Goal: Task Accomplishment & Management: Use online tool/utility

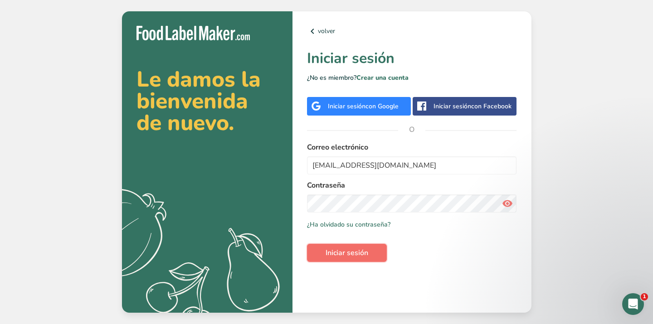
click at [341, 254] on span "Iniciar sesión" at bounding box center [347, 253] width 43 height 11
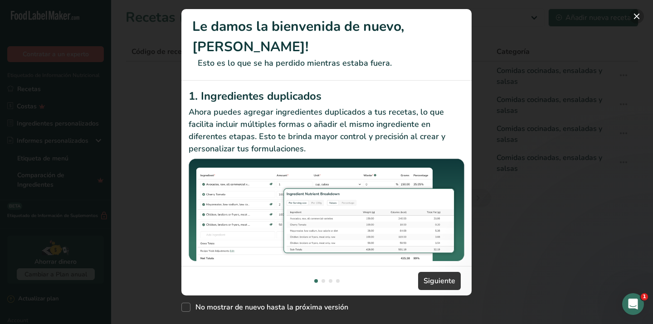
click at [638, 17] on button "New Features" at bounding box center [636, 16] width 15 height 15
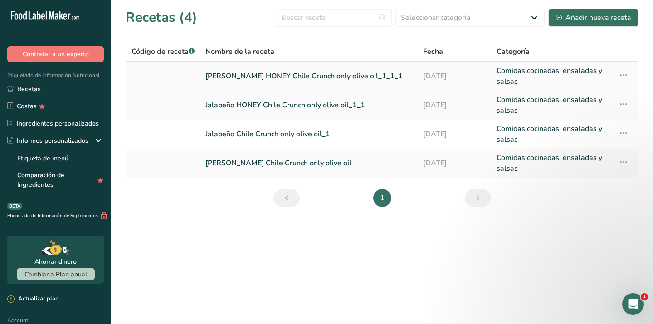
click at [329, 76] on link "[PERSON_NAME] HONEY Chile Crunch only olive oil_1_1_1" at bounding box center [308, 76] width 207 height 22
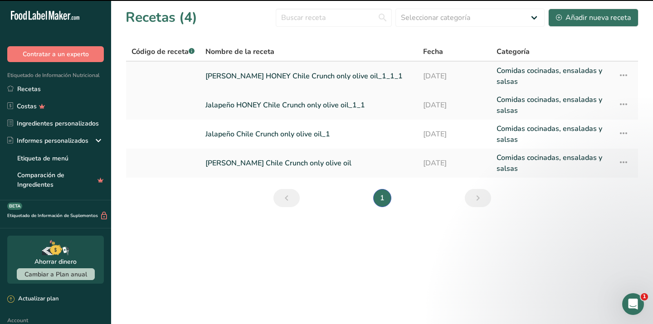
click at [328, 76] on link "[PERSON_NAME] HONEY Chile Crunch only olive oil_1_1_1" at bounding box center [308, 76] width 207 height 22
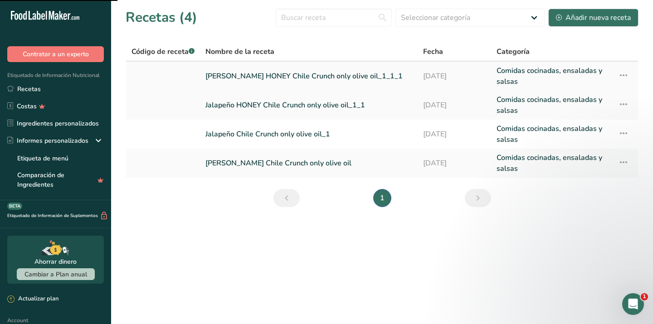
click at [328, 76] on link "[PERSON_NAME] HONEY Chile Crunch only olive oil_1_1_1" at bounding box center [308, 76] width 207 height 22
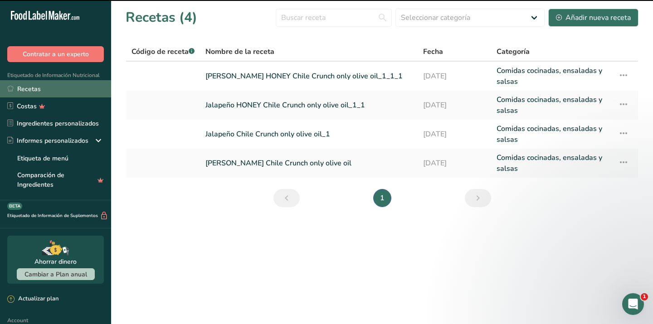
click at [73, 88] on link "Recetas" at bounding box center [55, 88] width 111 height 17
click at [28, 88] on link "Recetas" at bounding box center [55, 88] width 111 height 17
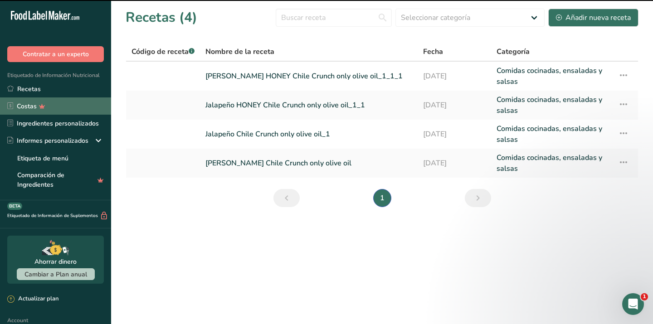
click at [27, 105] on link "Costas" at bounding box center [55, 105] width 111 height 17
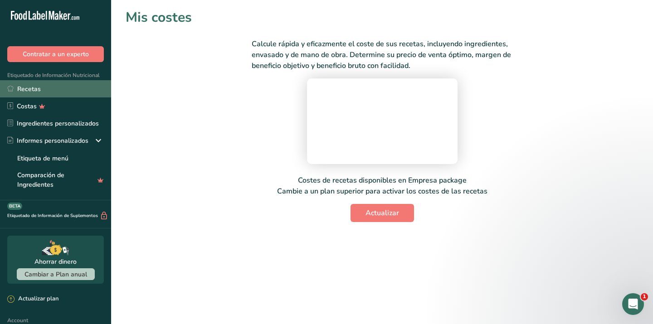
click at [28, 90] on link "Recetas" at bounding box center [55, 88] width 111 height 17
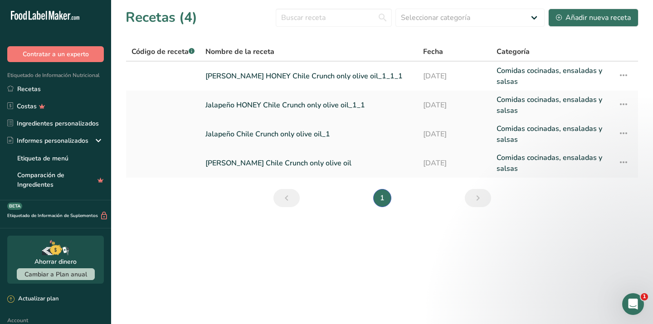
click at [260, 131] on link "Jalapeño Chile Crunch only olive oil_1" at bounding box center [308, 134] width 207 height 22
